Goal: Transaction & Acquisition: Purchase product/service

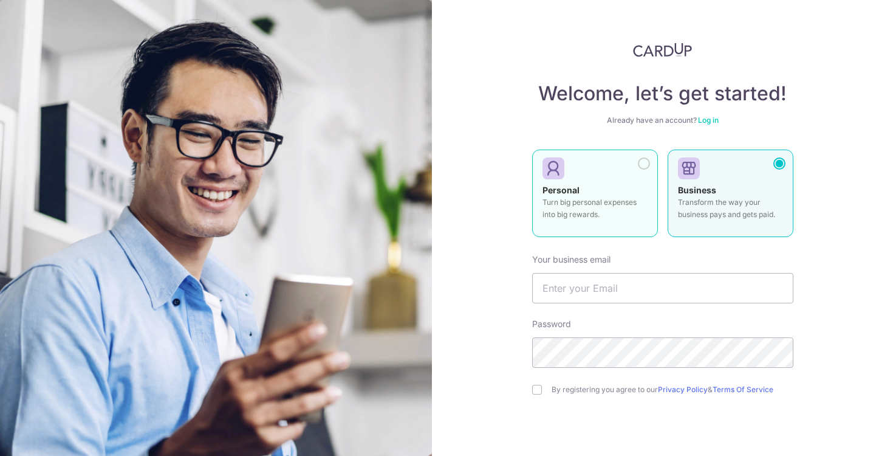
click at [648, 168] on label "Personal Turn big personal expenses into big rewards." at bounding box center [595, 192] width 126 height 87
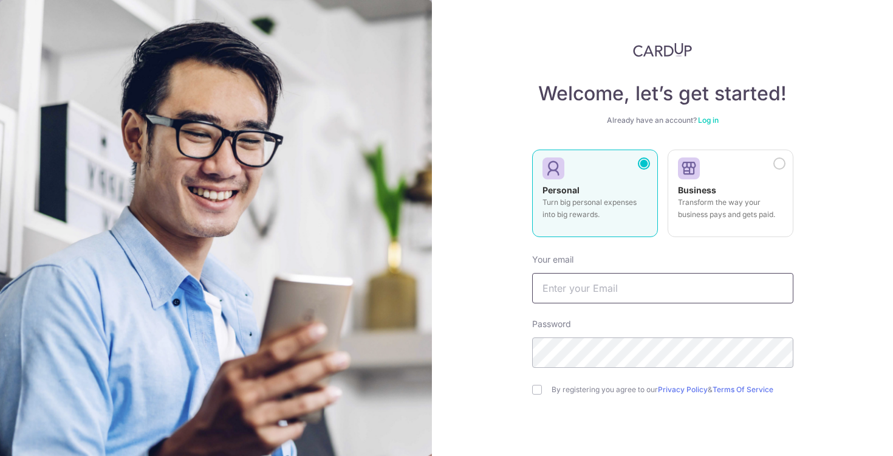
click at [612, 285] on input "text" at bounding box center [662, 288] width 261 height 30
type input "[EMAIL_ADDRESS][DOMAIN_NAME]"
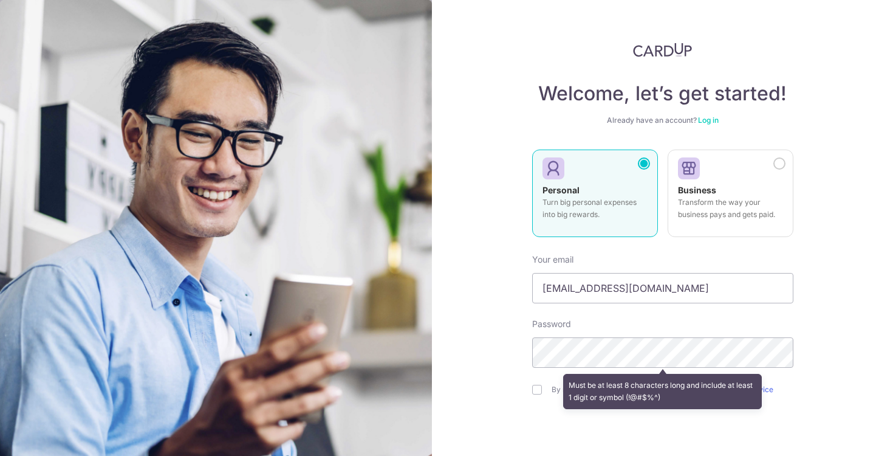
click at [536, 388] on div "Must be at least 8 characters long and include at least 1 digit or symbol (!@#$…" at bounding box center [662, 391] width 261 height 45
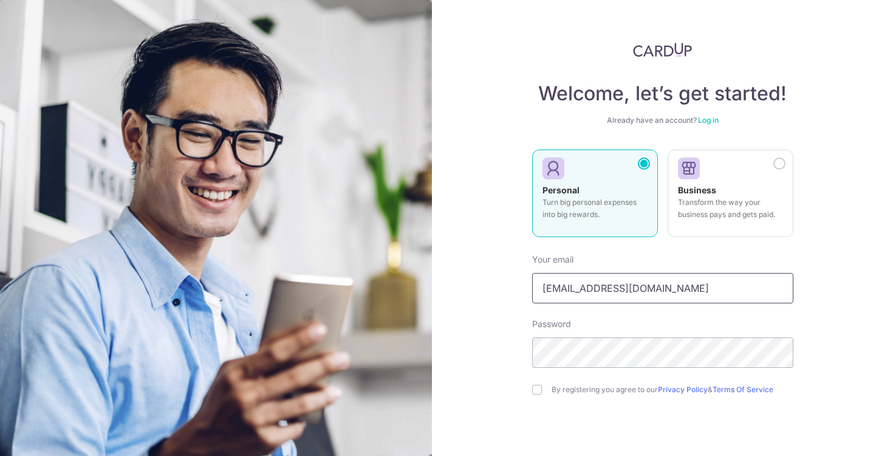
scroll to position [75, 0]
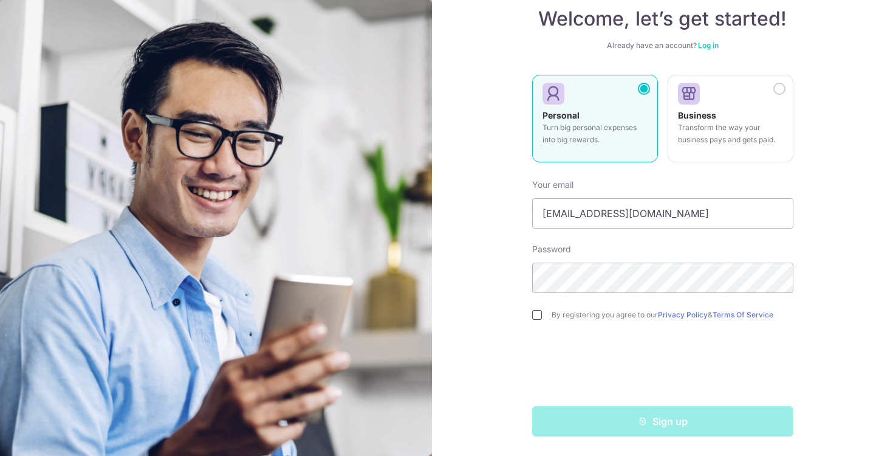
click at [539, 316] on input "checkbox" at bounding box center [537, 315] width 10 height 10
checkbox input "true"
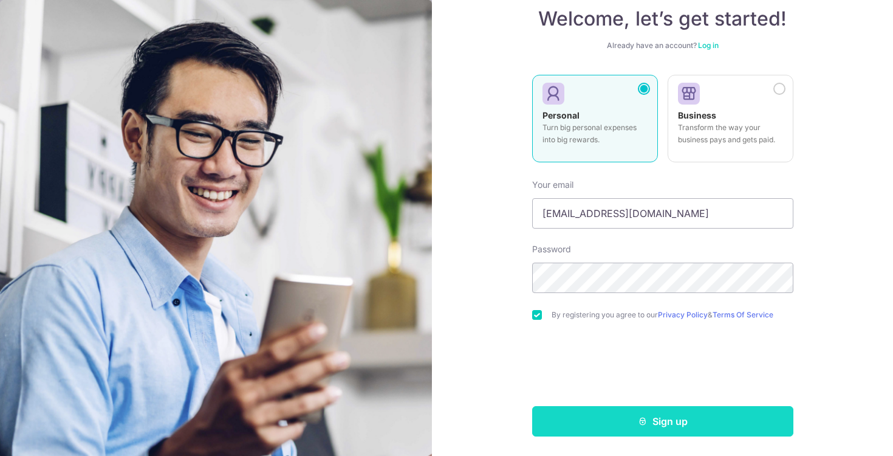
click at [585, 422] on button "Sign up" at bounding box center [662, 421] width 261 height 30
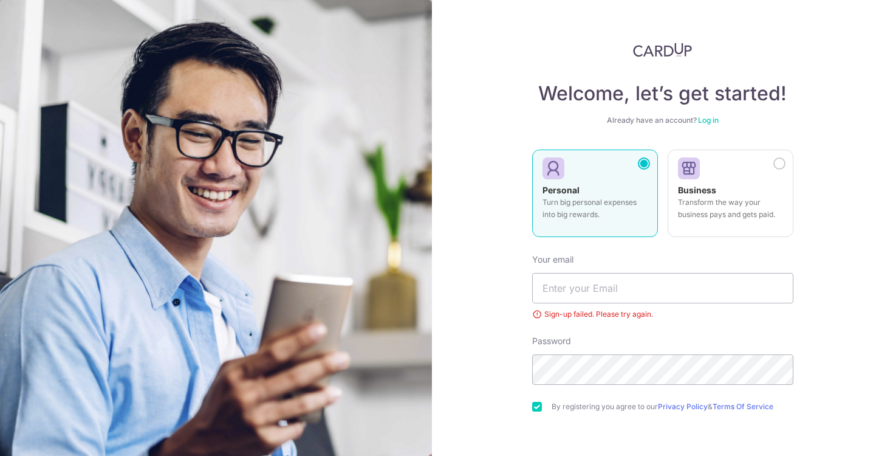
click at [707, 120] on link "Log in" at bounding box center [708, 119] width 21 height 9
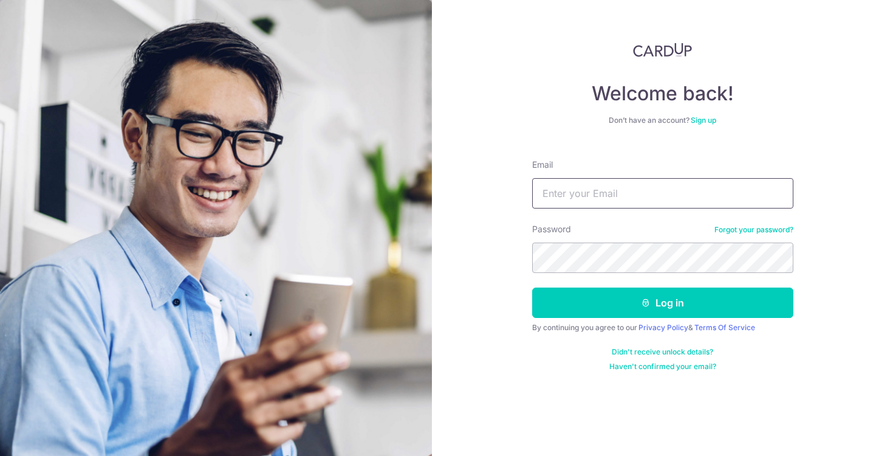
click at [661, 194] on input "Email" at bounding box center [662, 193] width 261 height 30
type input "yeekaixin@hotmail.com"
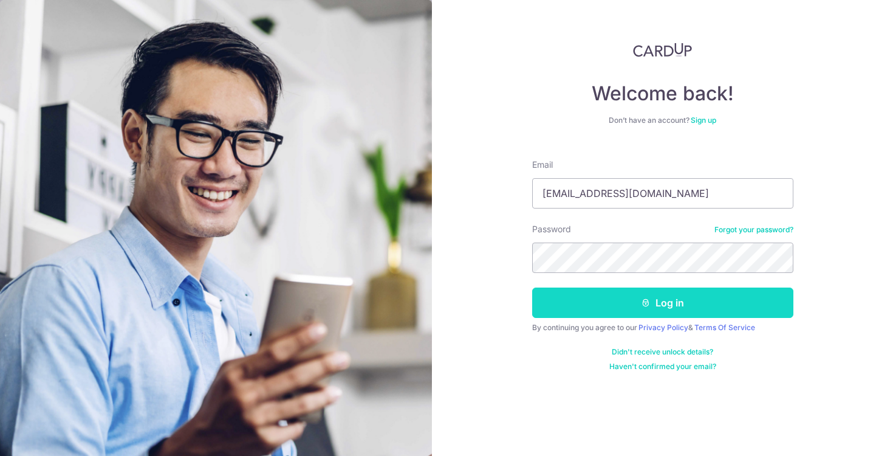
click at [637, 292] on button "Log in" at bounding box center [662, 302] width 261 height 30
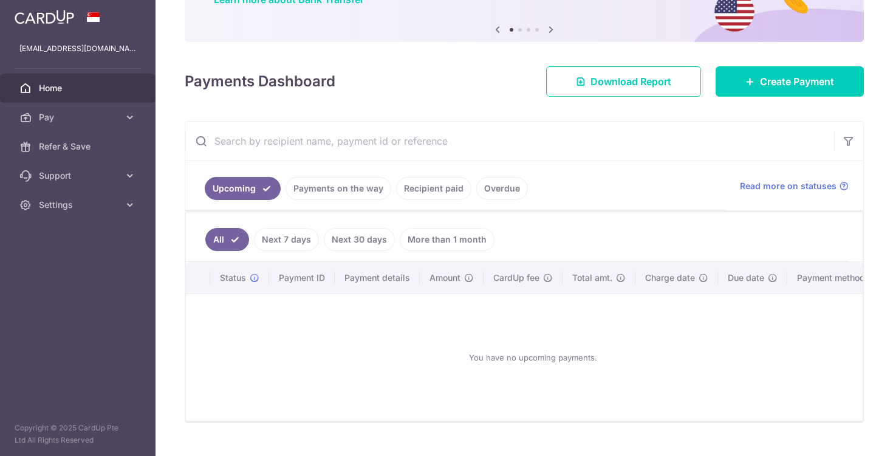
scroll to position [138, 0]
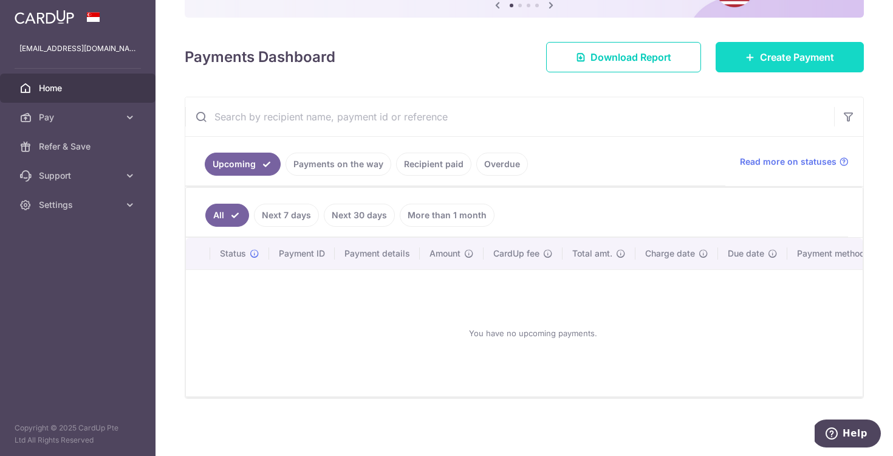
click at [777, 58] on span "Create Payment" at bounding box center [797, 57] width 74 height 15
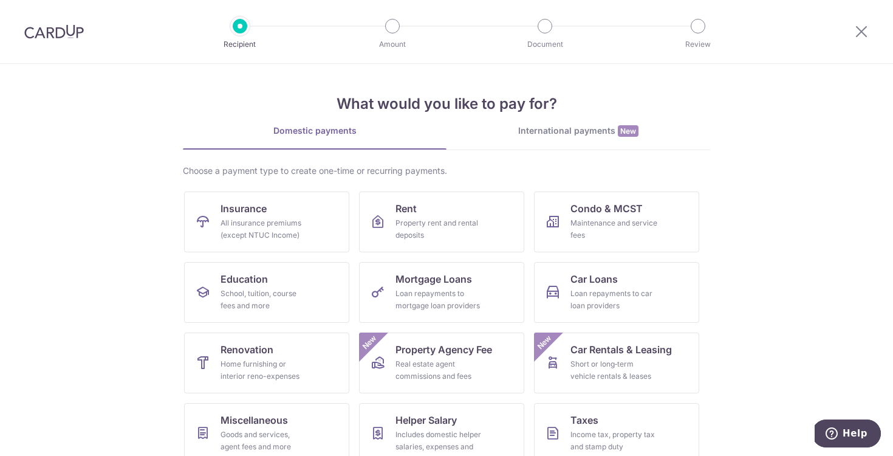
scroll to position [88, 0]
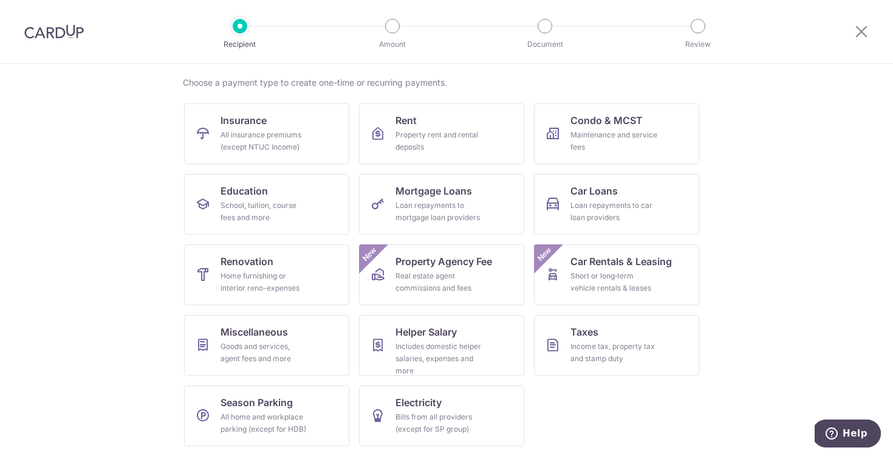
click at [811, 218] on section "What would you like to pay for? Domestic payments International payments New Ch…" at bounding box center [446, 260] width 893 height 392
click at [287, 328] on span "Miscellaneous" at bounding box center [254, 331] width 67 height 15
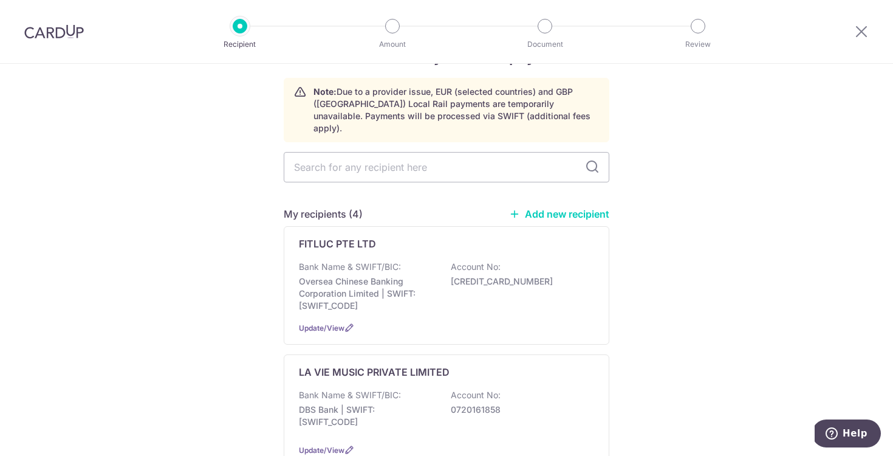
scroll to position [44, 0]
click at [390, 157] on input "text" at bounding box center [447, 165] width 326 height 30
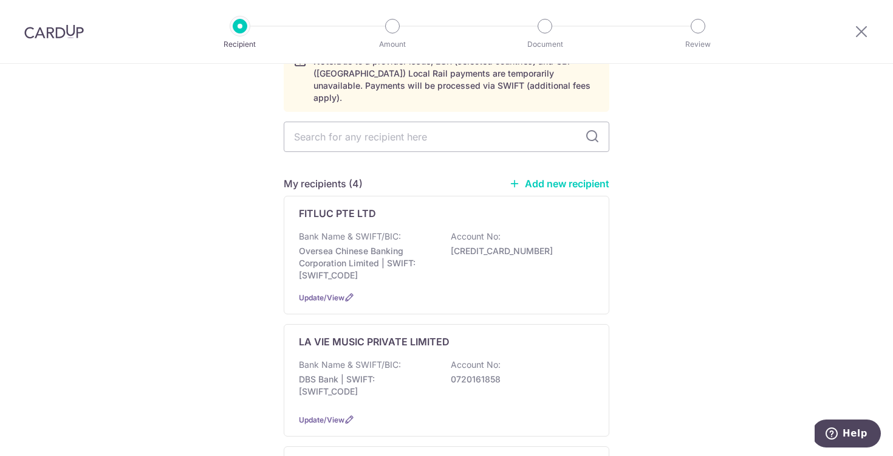
click at [570, 179] on div "My recipients (4) Add new recipient FITLUC PTE LTD Bank Name & SWIFT/BIC: Overs…" at bounding box center [447, 431] width 326 height 510
click at [581, 177] on link "Add new recipient" at bounding box center [559, 183] width 100 height 12
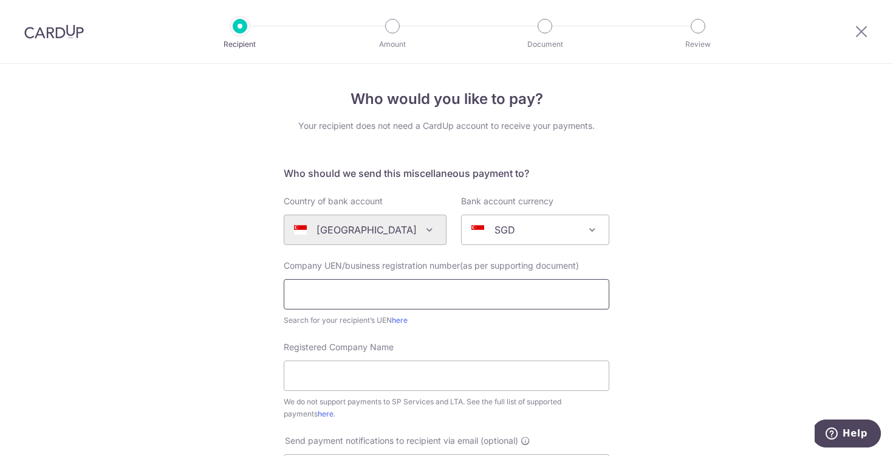
click at [419, 306] on input "text" at bounding box center [447, 294] width 326 height 30
paste input "OFF225"
paste input "201730187R"
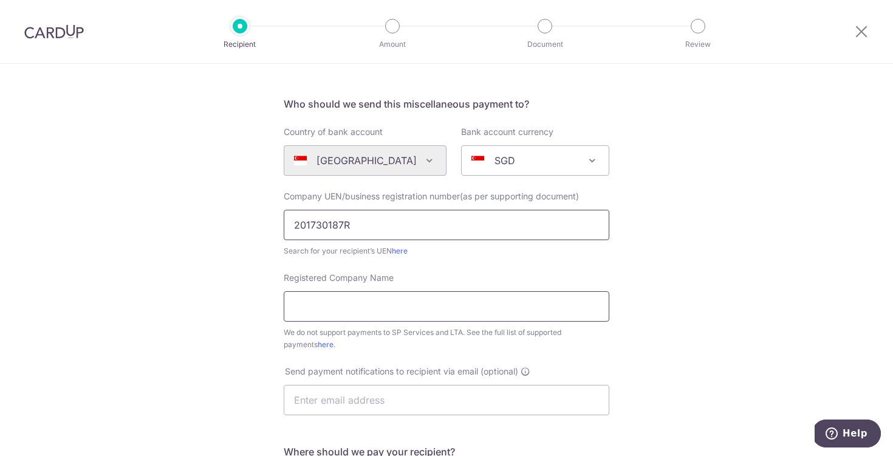
scroll to position [78, 0]
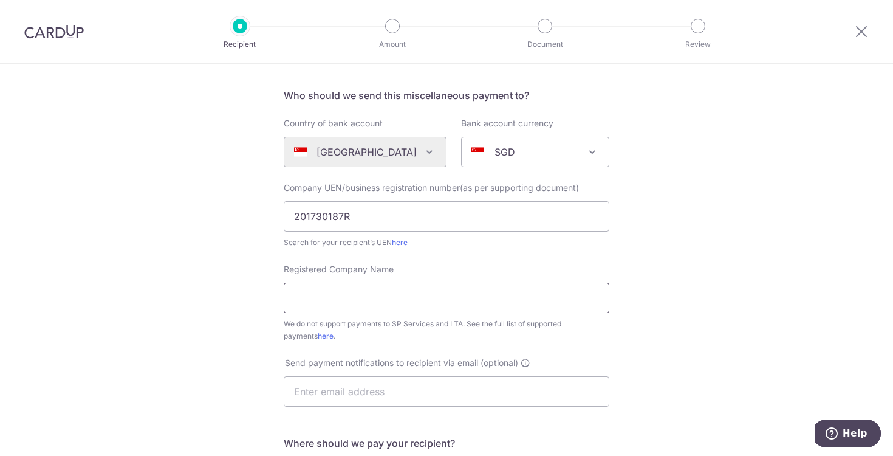
click at [442, 301] on input "Registered Company Name" at bounding box center [447, 298] width 326 height 30
click at [450, 266] on div "Registered Company Name We do not support payments to SP Services and LTA. See …" at bounding box center [447, 302] width 326 height 79
click at [298, 227] on input "201730187R" at bounding box center [447, 216] width 326 height 30
click at [295, 213] on input "201730187R" at bounding box center [447, 216] width 326 height 30
click at [705, 246] on div "Who would you like to pay? Your recipient does not need a CardUp account to rec…" at bounding box center [446, 362] width 893 height 753
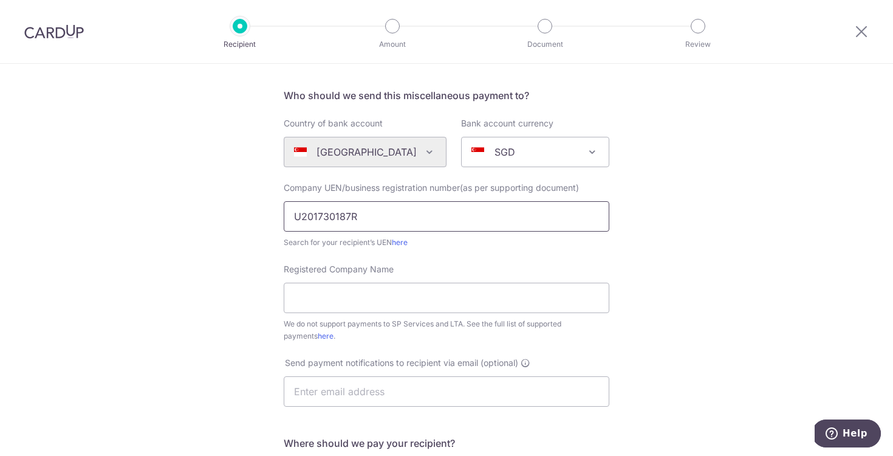
drag, startPoint x: 301, startPoint y: 215, endPoint x: 292, endPoint y: 215, distance: 8.5
click at [292, 215] on input "U201730187R" at bounding box center [447, 216] width 326 height 30
type input "201730187R"
click at [355, 291] on input "Registered Company Name" at bounding box center [447, 298] width 326 height 30
paste input "Smittenpixels Co Pte Ltd"
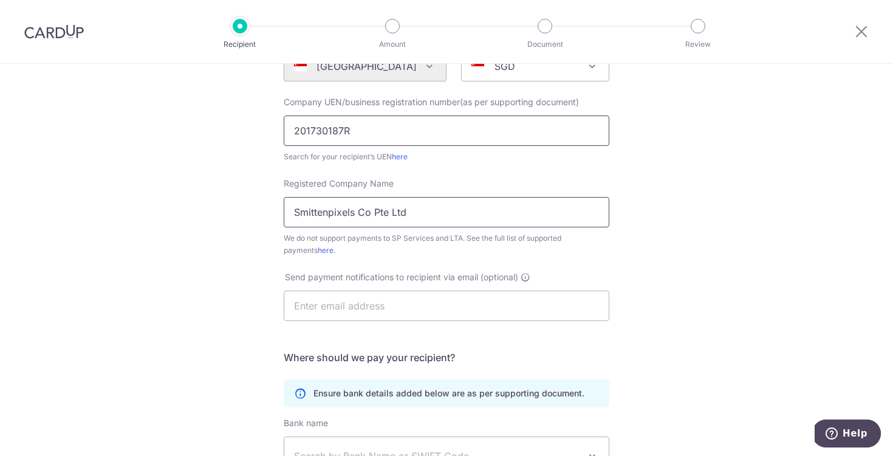
scroll to position [241, 0]
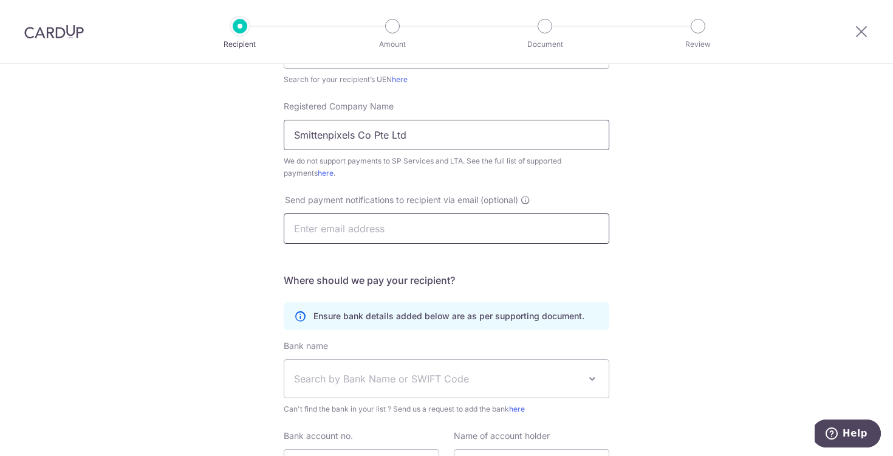
type input "Smittenpixels Co Pte Ltd"
click at [427, 230] on input "text" at bounding box center [447, 228] width 326 height 30
type input "[EMAIL_ADDRESS][DOMAIN_NAME]"
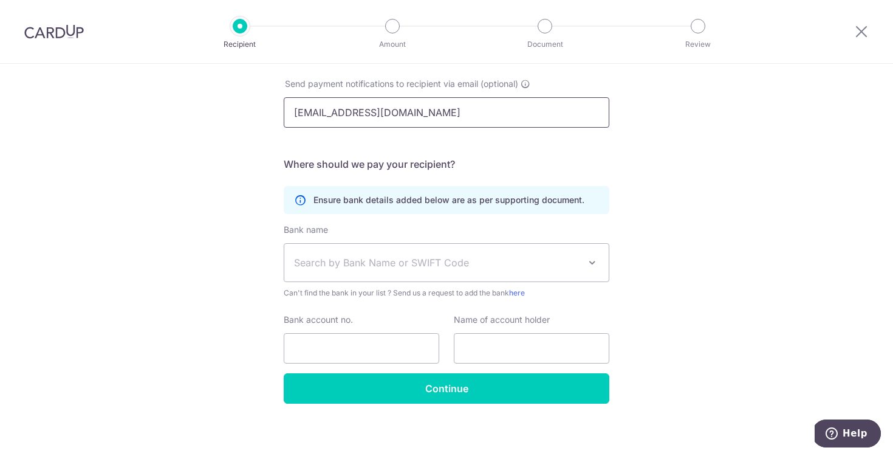
scroll to position [362, 0]
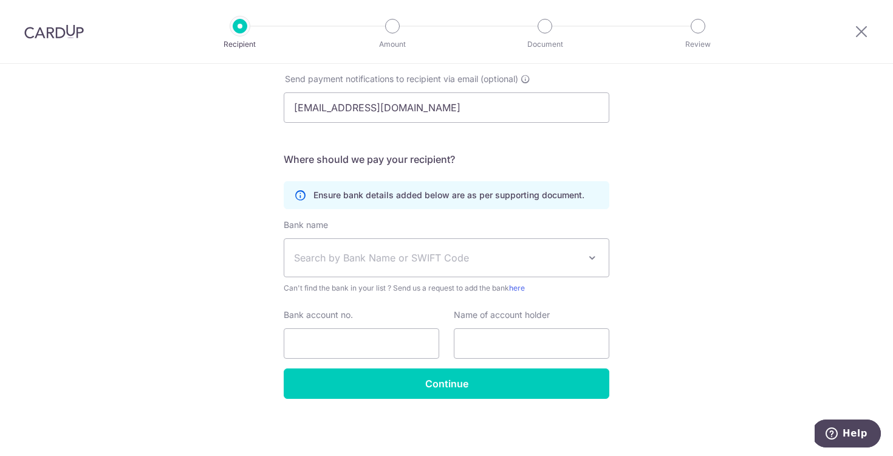
click at [415, 272] on span "Search by Bank Name or SWIFT Code" at bounding box center [446, 258] width 324 height 38
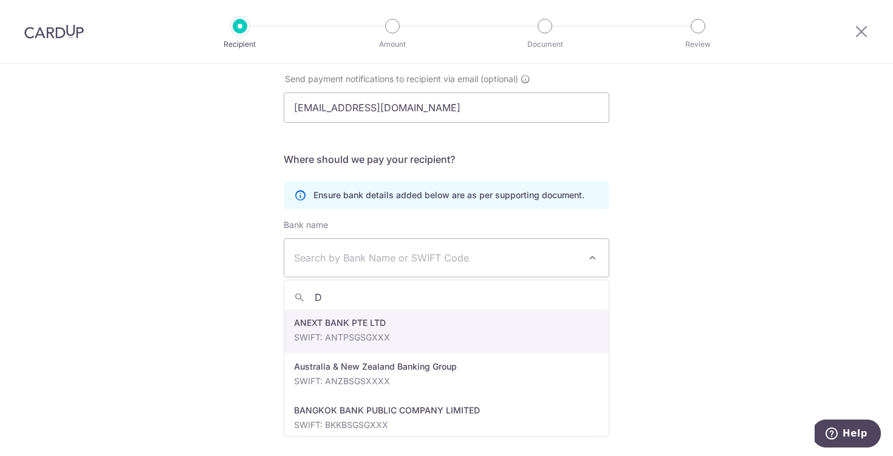
type input "DB"
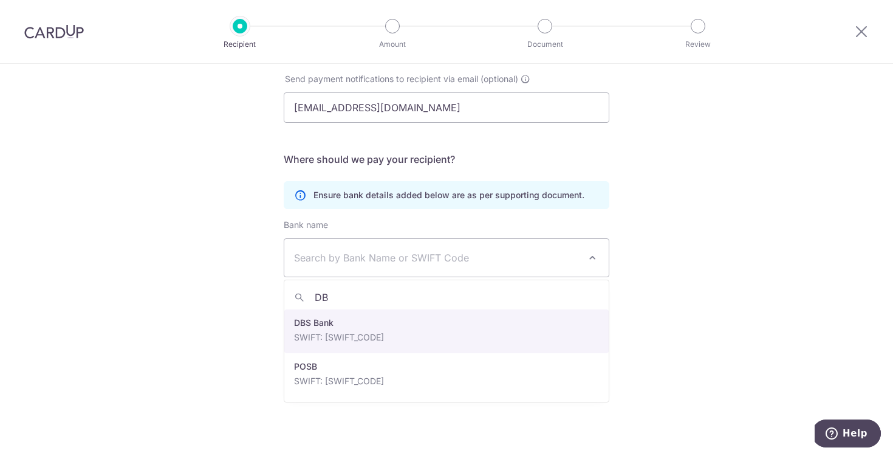
select select "6"
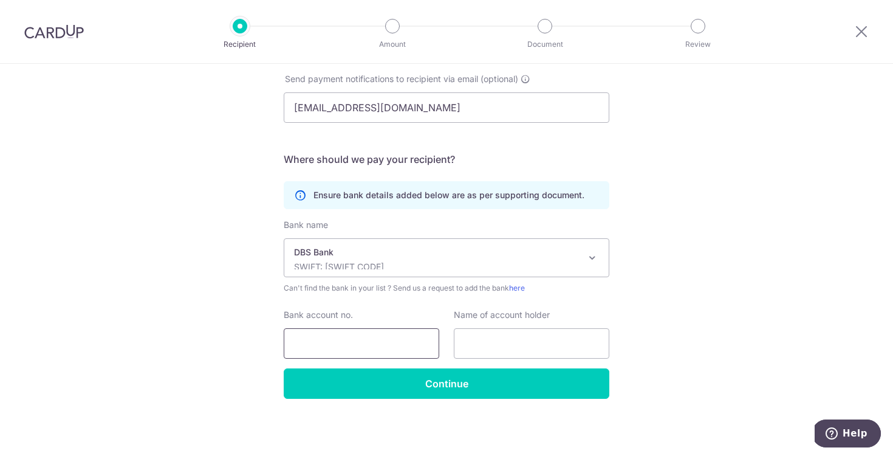
click at [374, 351] on input "Bank account no." at bounding box center [362, 343] width 156 height 30
paste input "0039540620"
type input "0039540620"
click at [519, 346] on input "text" at bounding box center [532, 343] width 156 height 30
paste input "Smittenpixels Co Pte Ltd"
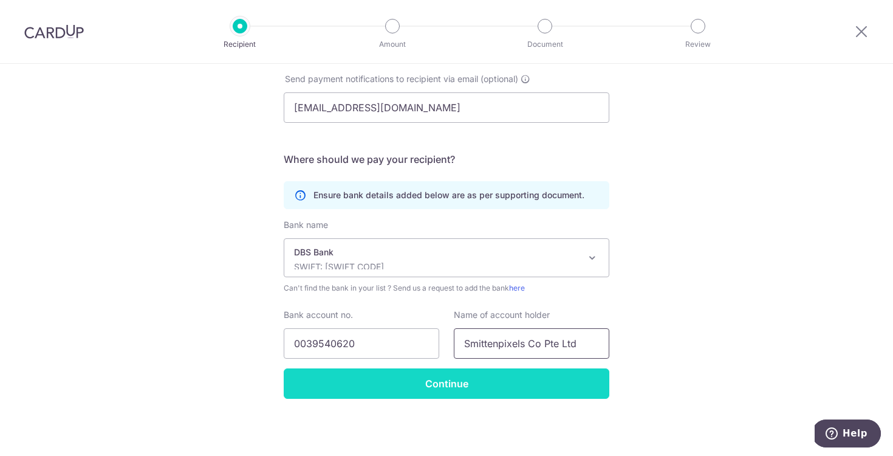
type input "Smittenpixels Co Pte Ltd"
click at [488, 384] on input "Continue" at bounding box center [447, 383] width 326 height 30
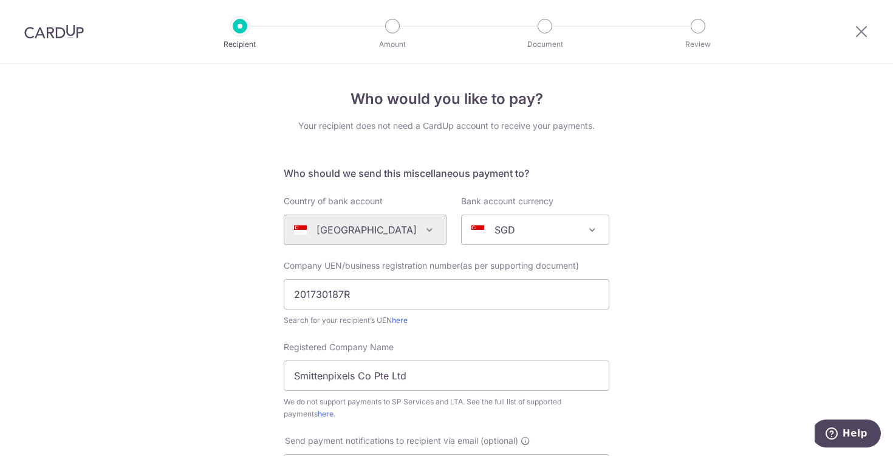
scroll to position [391, 0]
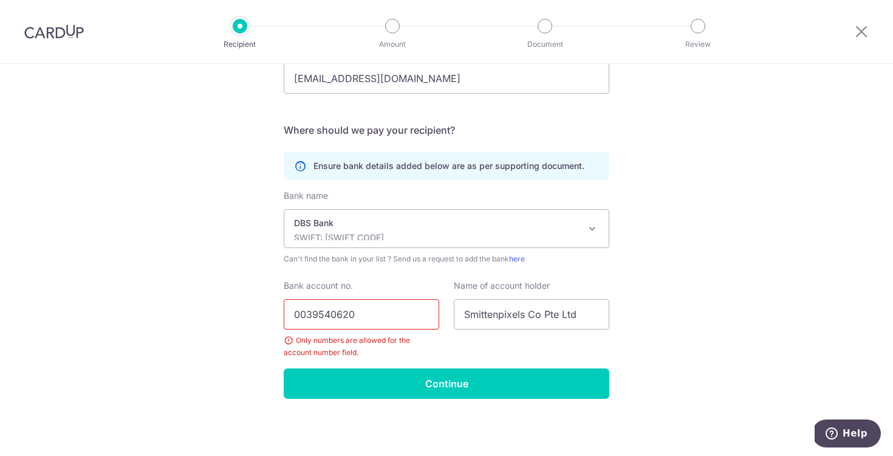
click at [309, 312] on input "0039540620" at bounding box center [362, 314] width 156 height 30
click at [334, 321] on input "0039540620" at bounding box center [362, 314] width 156 height 30
paste input "text"
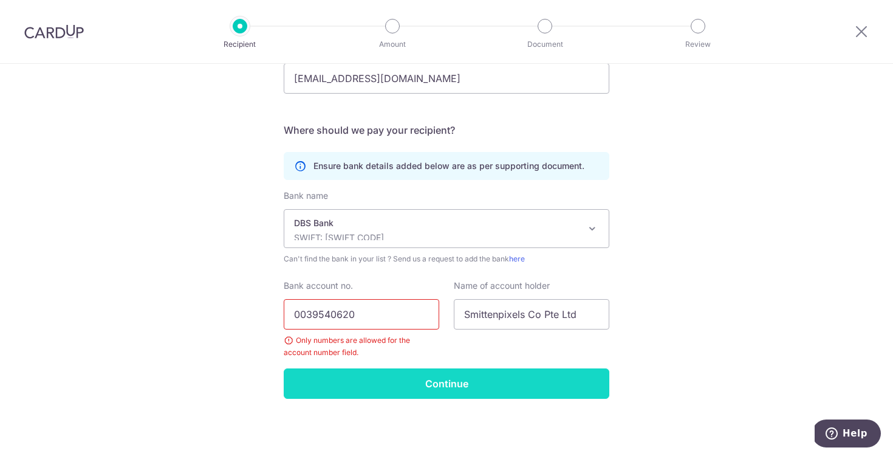
type input "0039540620"
click at [364, 386] on input "Continue" at bounding box center [447, 383] width 326 height 30
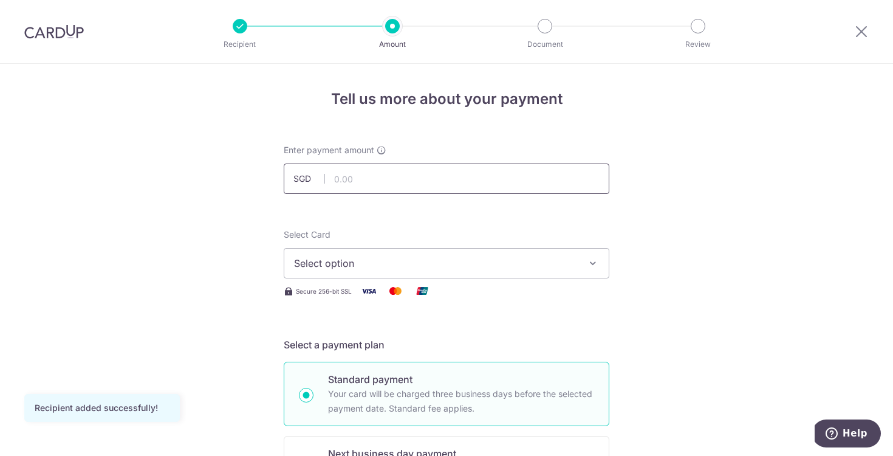
click at [394, 178] on input "text" at bounding box center [447, 178] width 326 height 30
type input "2,350.00"
click at [416, 256] on span "Select option" at bounding box center [435, 263] width 283 height 15
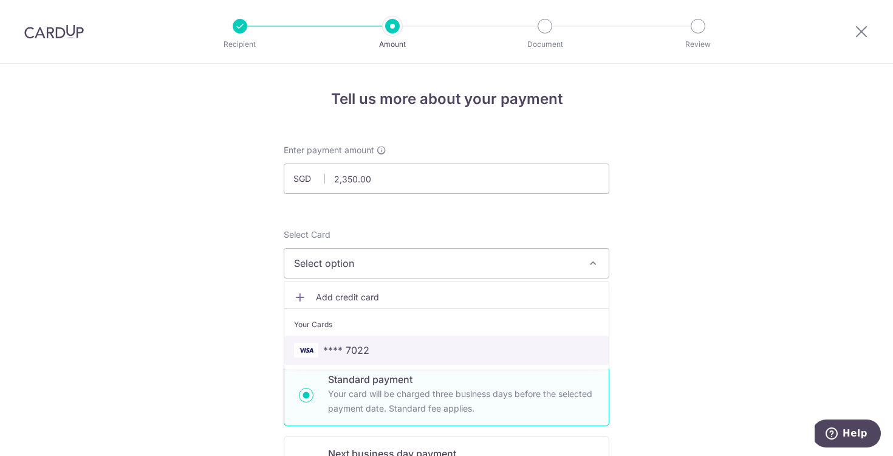
click at [381, 351] on span "**** 7022" at bounding box center [446, 350] width 305 height 15
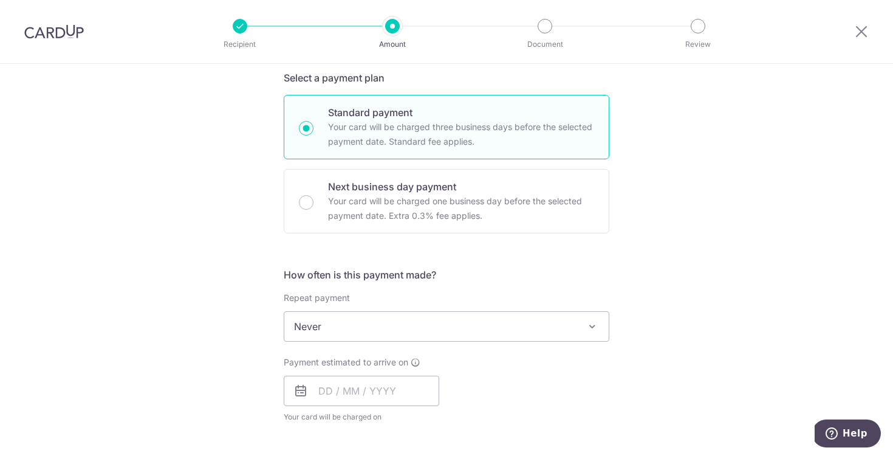
scroll to position [322, 0]
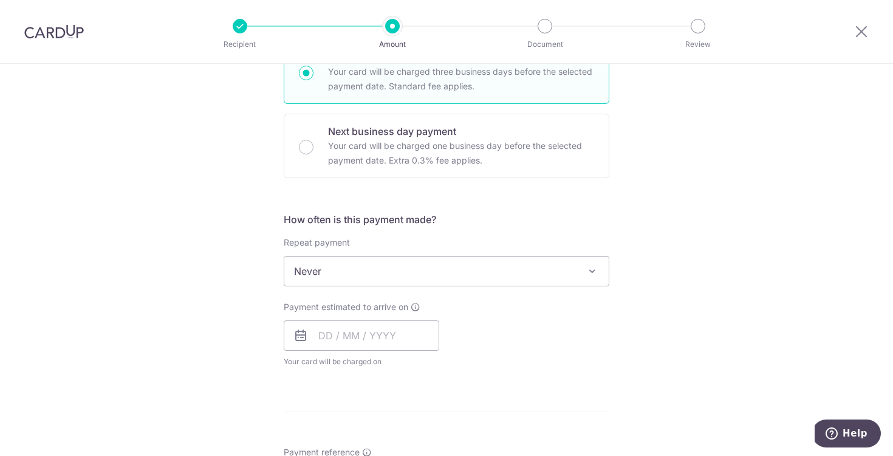
click at [433, 276] on span "Never" at bounding box center [446, 270] width 324 height 29
click at [377, 327] on input "text" at bounding box center [362, 335] width 156 height 30
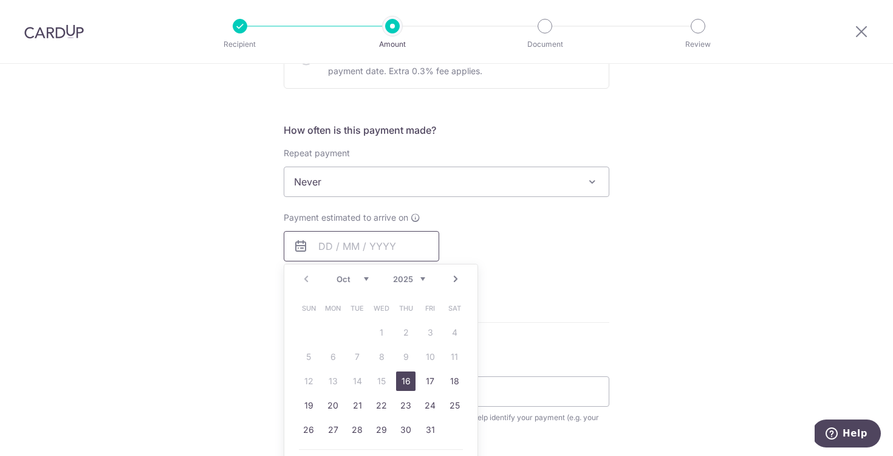
scroll to position [416, 0]
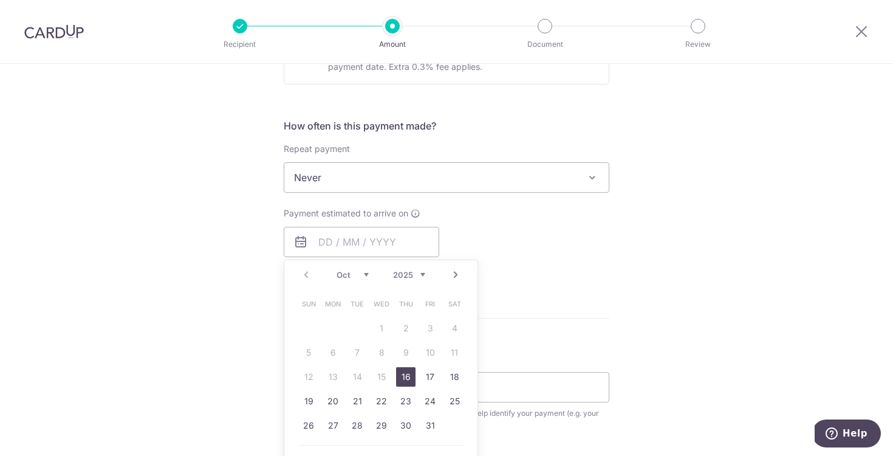
click at [408, 371] on link "16" at bounding box center [405, 376] width 19 height 19
type input "[DATE]"
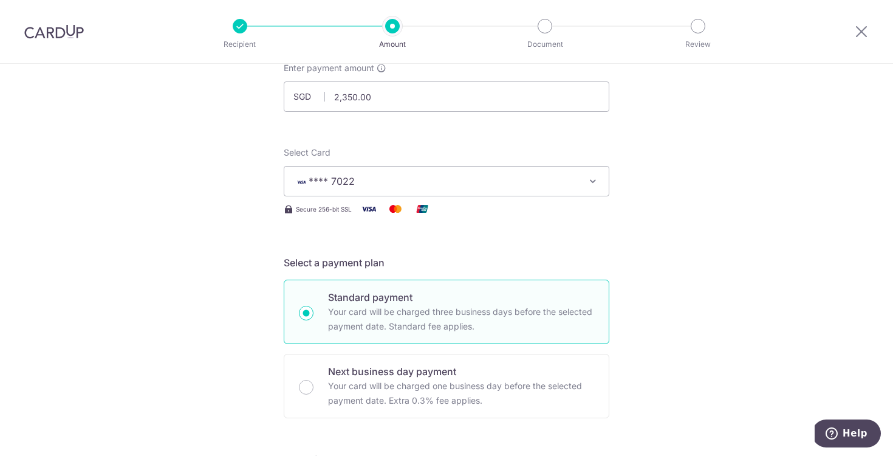
scroll to position [0, 0]
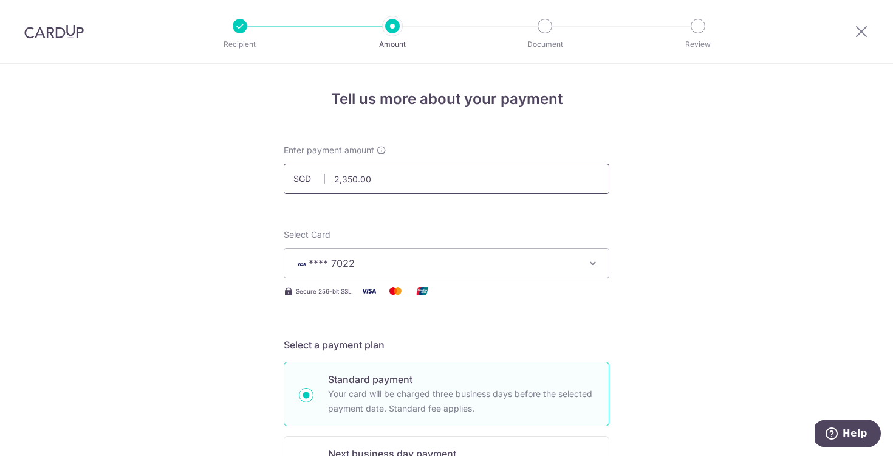
click at [374, 183] on input "2,350.00" at bounding box center [447, 178] width 326 height 30
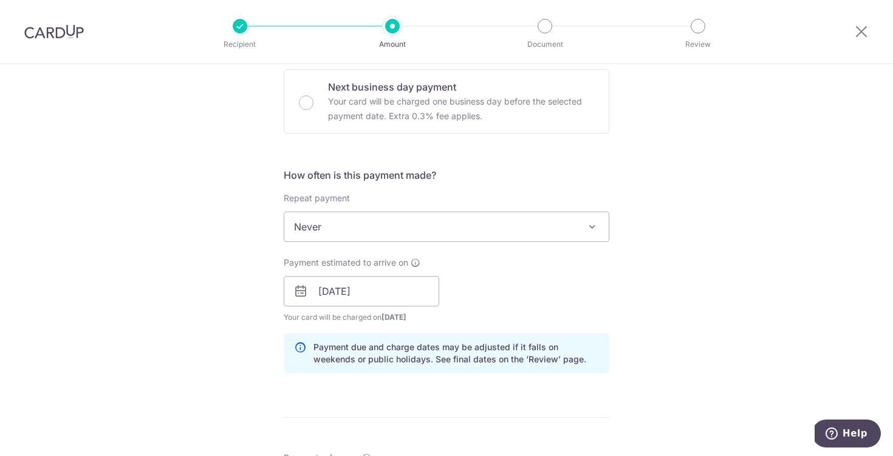
scroll to position [757, 0]
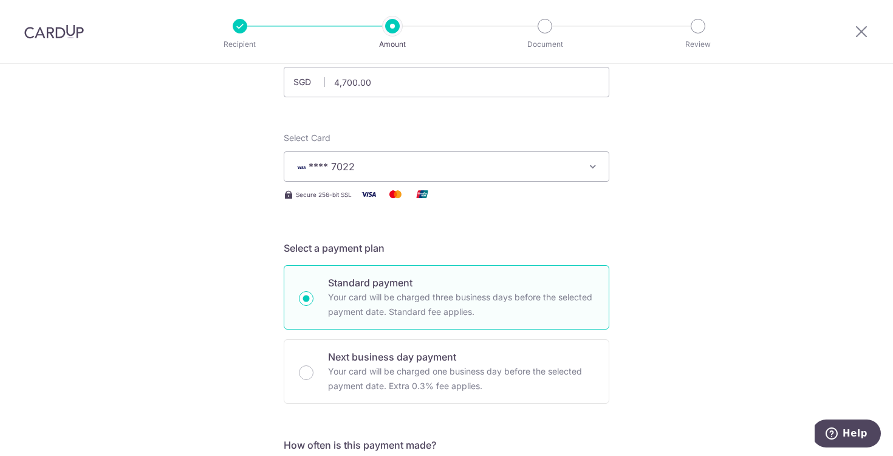
scroll to position [0, 0]
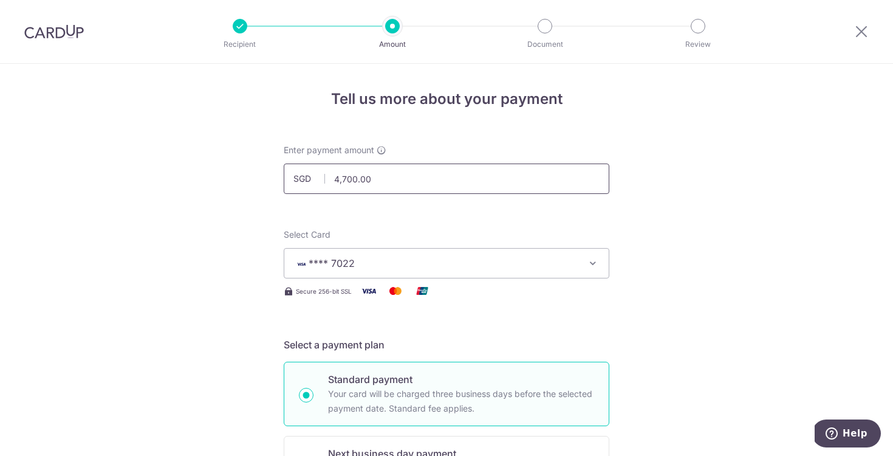
click at [375, 183] on input "4,700.00" at bounding box center [447, 178] width 326 height 30
type input "2,350.00"
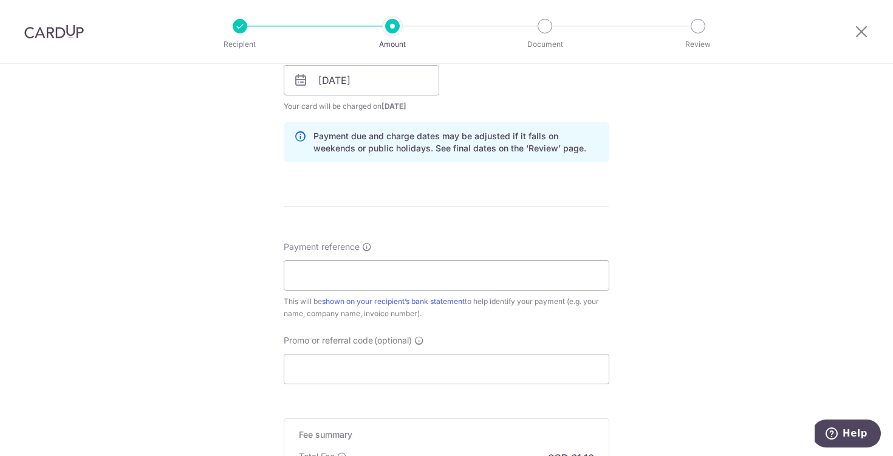
scroll to position [580, 0]
click at [396, 357] on input "Promo or referral code (optional)" at bounding box center [447, 366] width 326 height 30
paste input "OFF225"
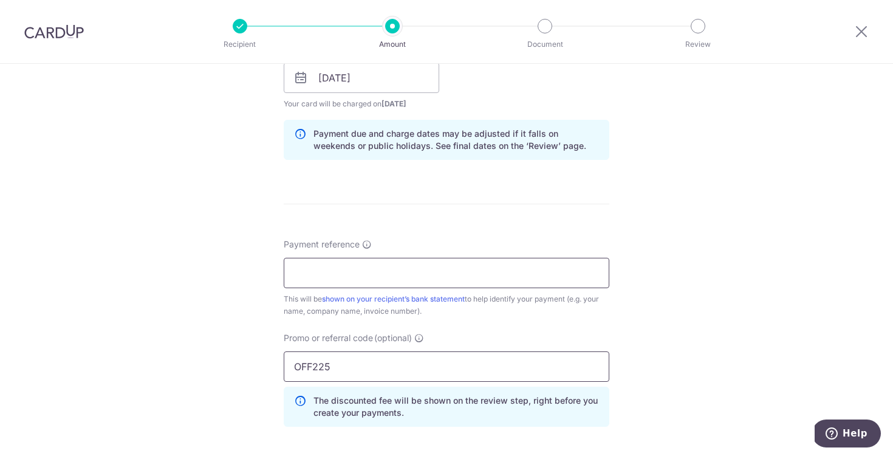
type input "OFF225"
click at [392, 262] on input "Payment reference" at bounding box center [447, 273] width 326 height 30
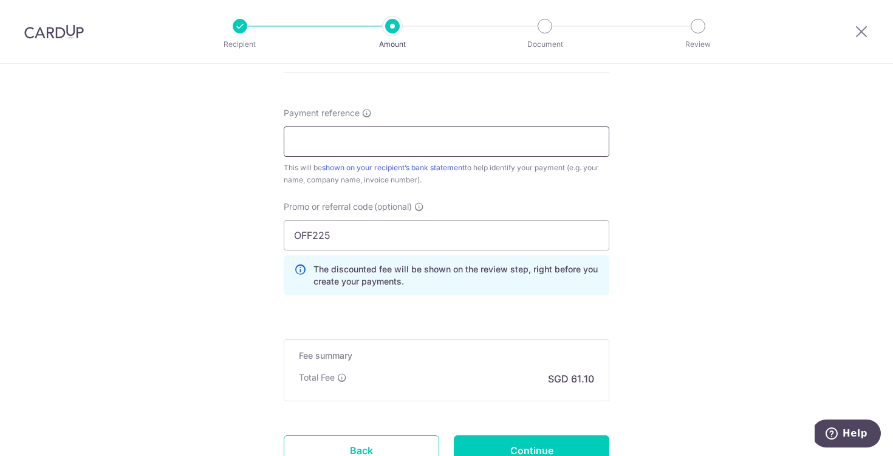
scroll to position [715, 0]
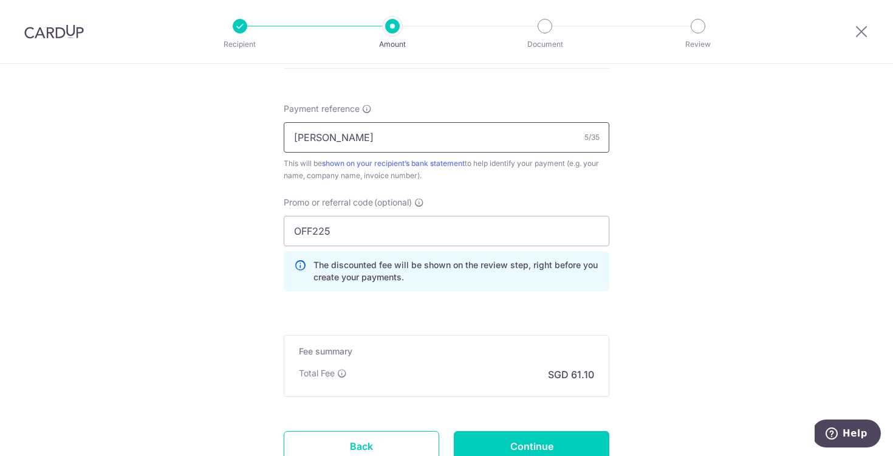
type input "[PERSON_NAME]"
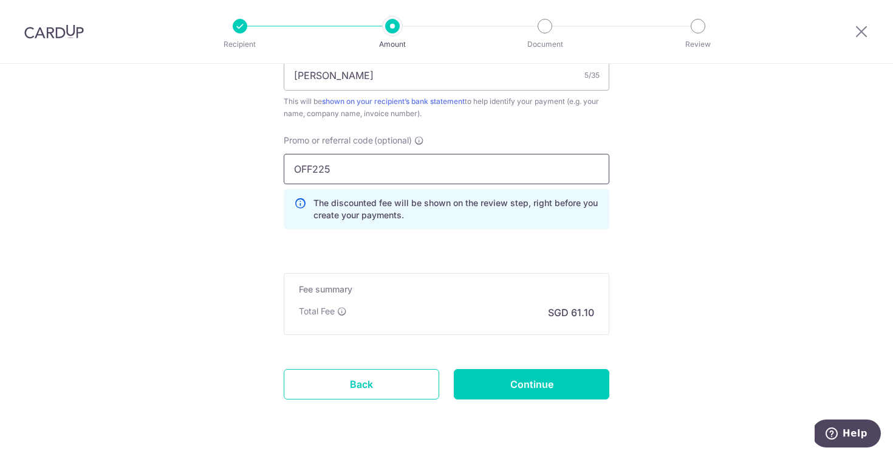
scroll to position [802, 0]
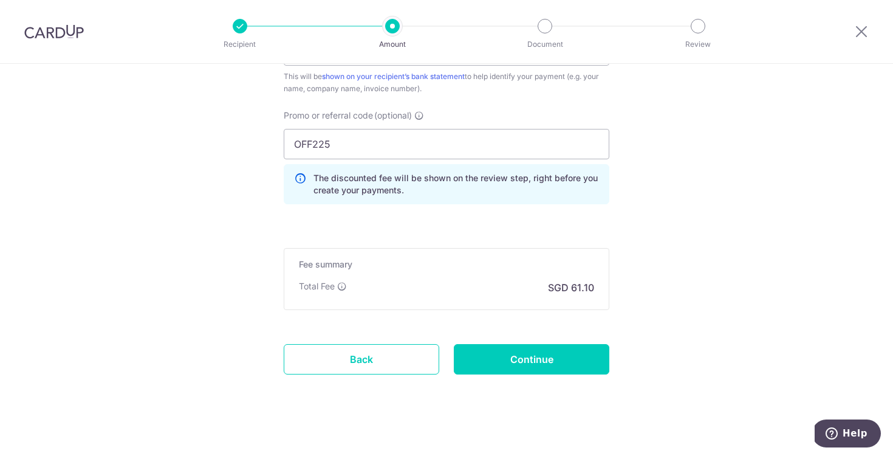
click at [538, 363] on input "Continue" at bounding box center [532, 359] width 156 height 30
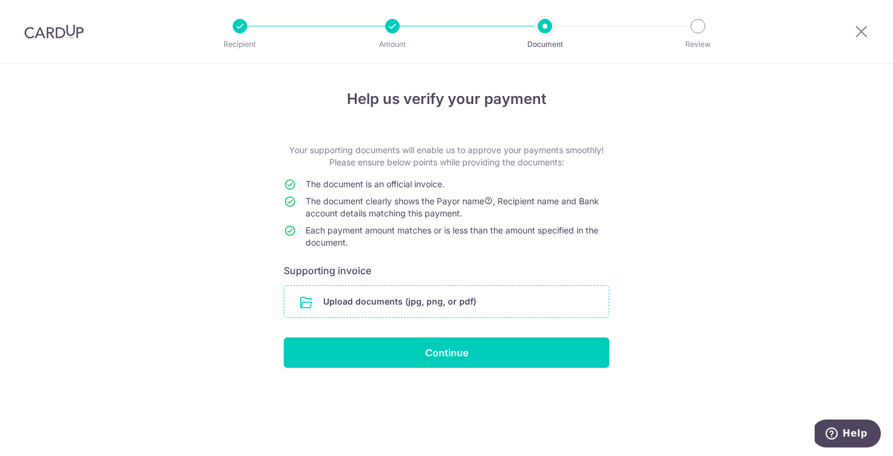
click at [392, 309] on input "file" at bounding box center [446, 302] width 324 height 32
click at [506, 291] on input "file" at bounding box center [446, 302] width 324 height 32
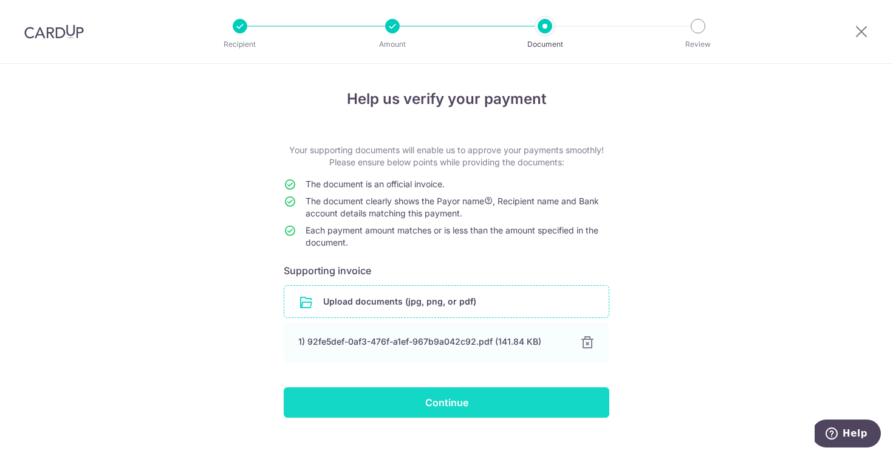
click at [473, 412] on input "Continue" at bounding box center [447, 402] width 326 height 30
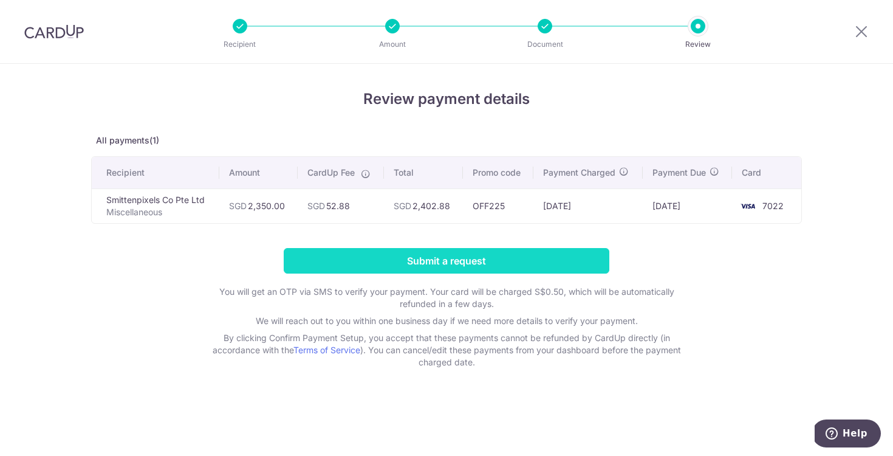
click at [526, 249] on input "Submit a request" at bounding box center [447, 261] width 326 height 26
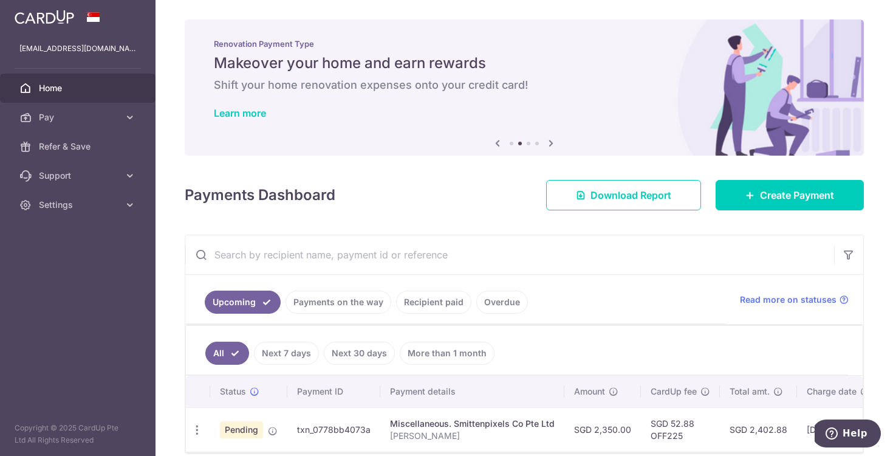
scroll to position [55, 0]
